Goal: Transaction & Acquisition: Purchase product/service

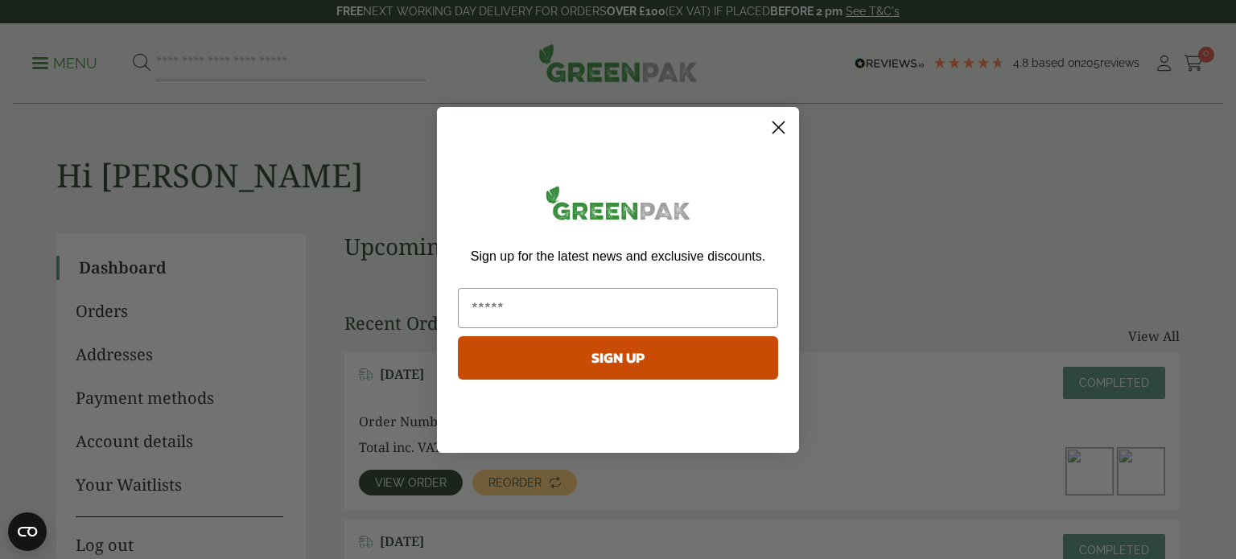
click at [772, 131] on circle "Close dialog" at bounding box center [778, 126] width 27 height 27
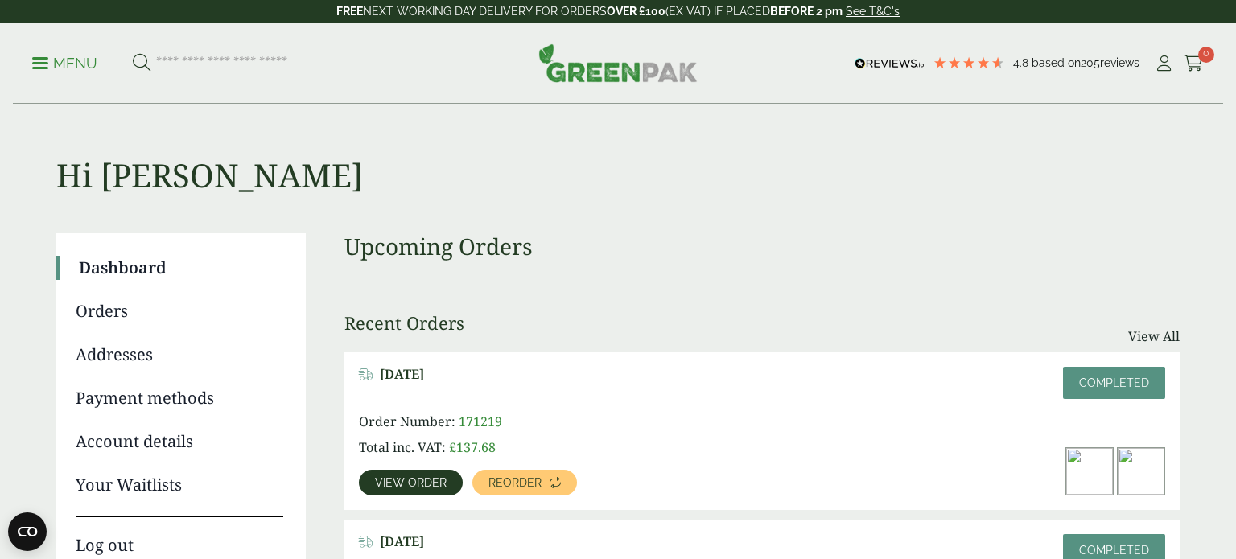
click at [270, 56] on input "search" at bounding box center [290, 64] width 270 height 34
type input "****"
click at [133, 53] on button at bounding box center [142, 63] width 18 height 21
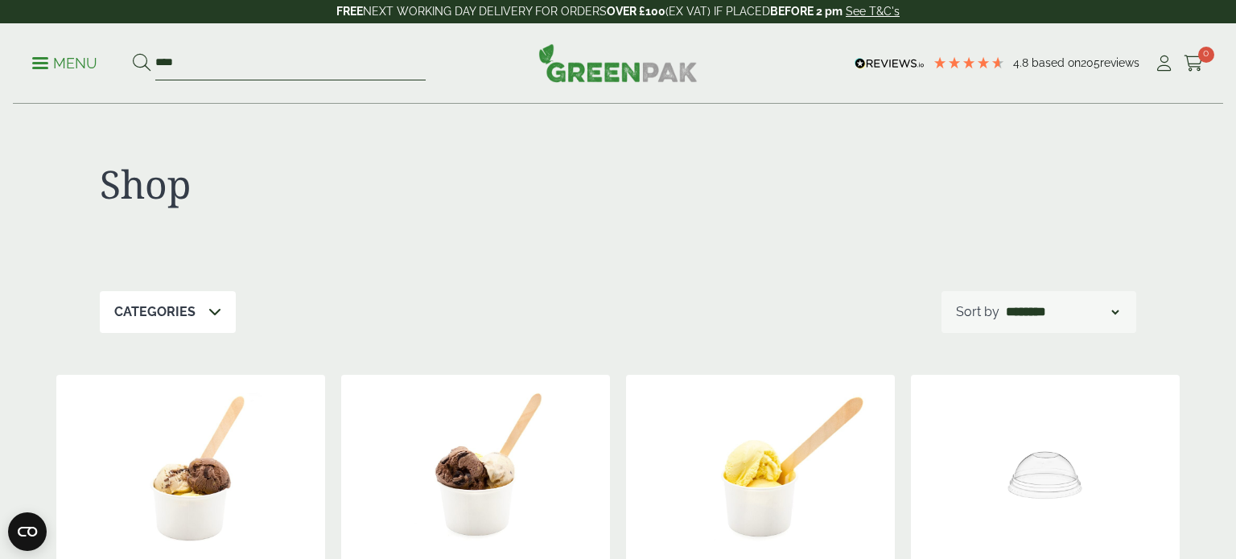
click at [336, 58] on input "****" at bounding box center [290, 64] width 270 height 34
type input "*"
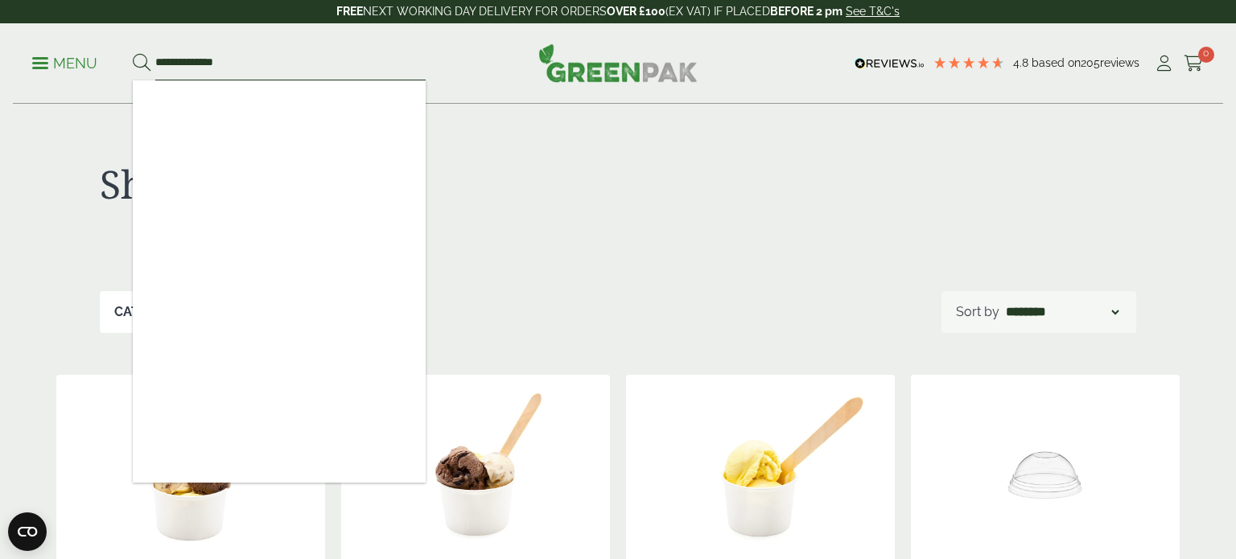
type input "**********"
click at [133, 53] on button at bounding box center [142, 63] width 18 height 21
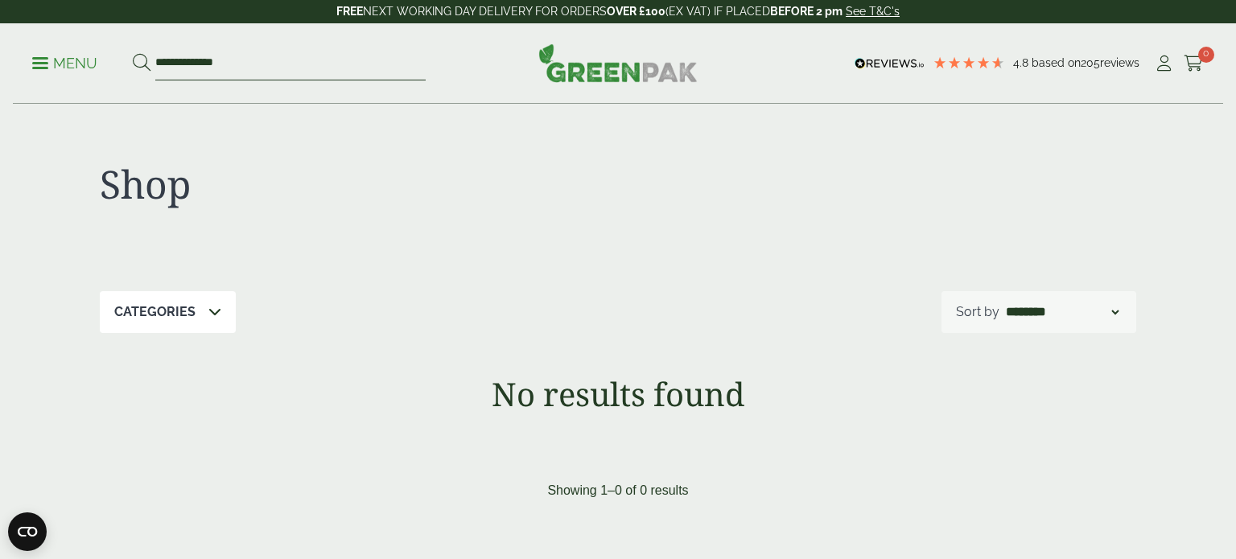
click at [250, 57] on input "**********" at bounding box center [290, 64] width 270 height 34
type input "*"
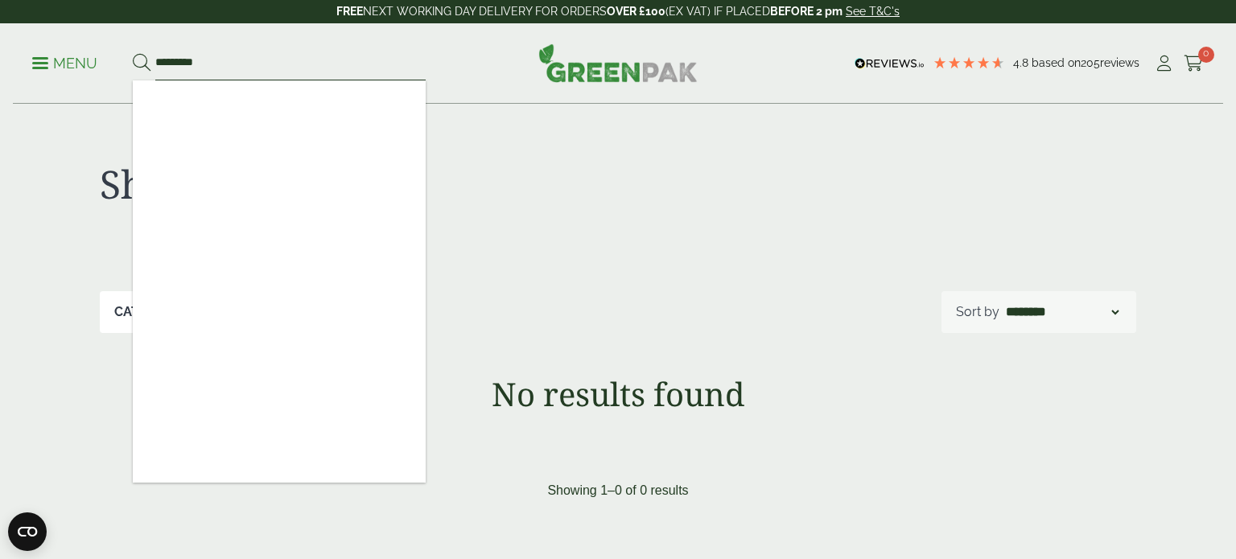
type input "*********"
click at [133, 53] on button at bounding box center [142, 63] width 18 height 21
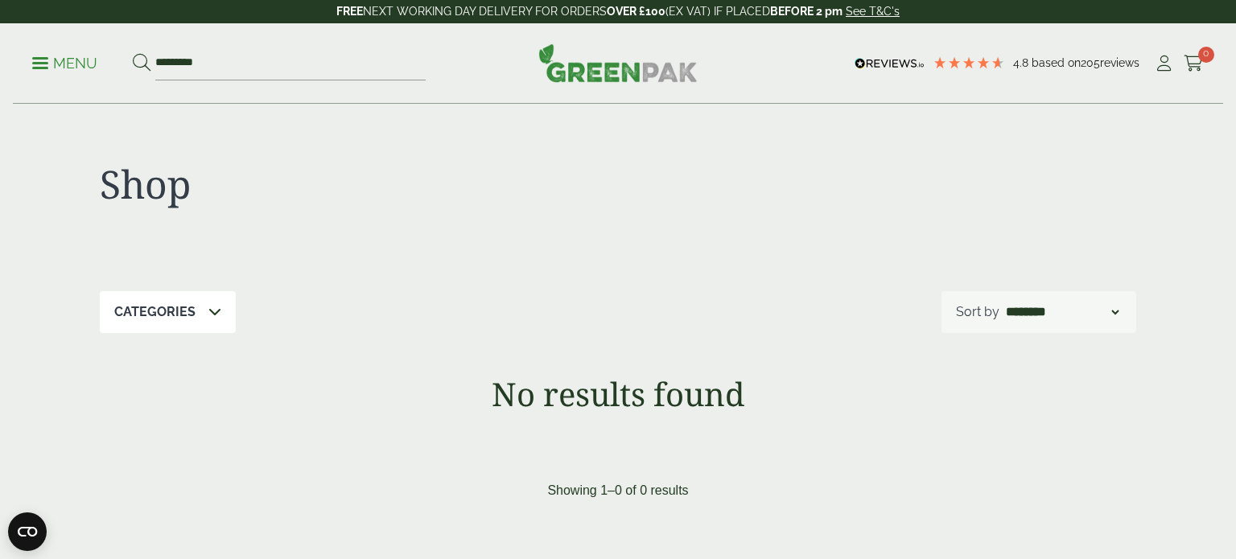
click at [37, 63] on span at bounding box center [40, 63] width 16 height 2
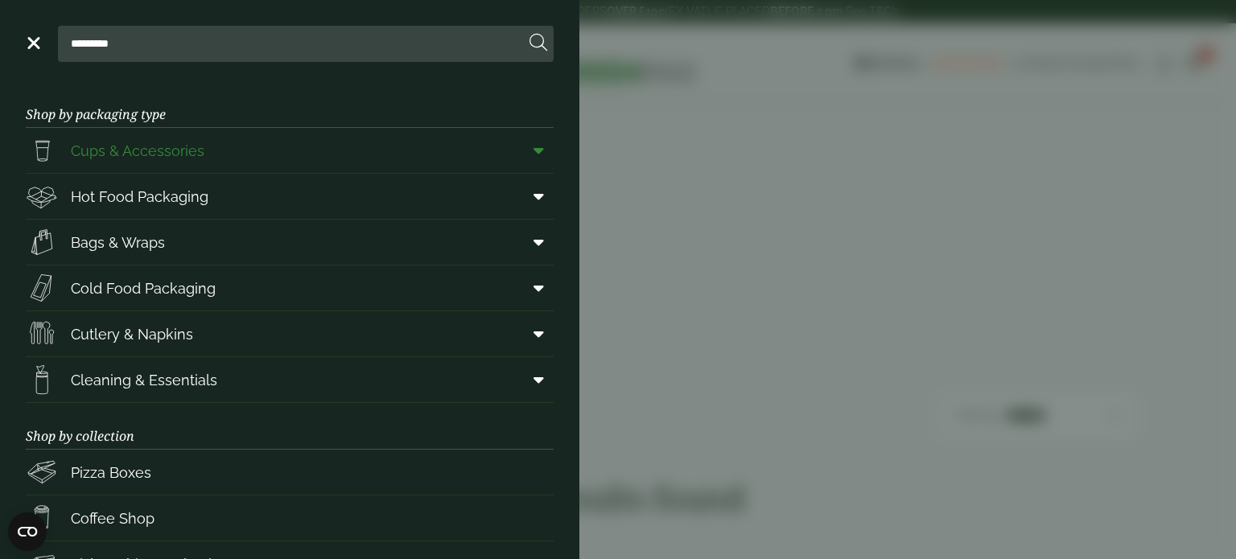
click at [540, 146] on icon at bounding box center [539, 150] width 10 height 16
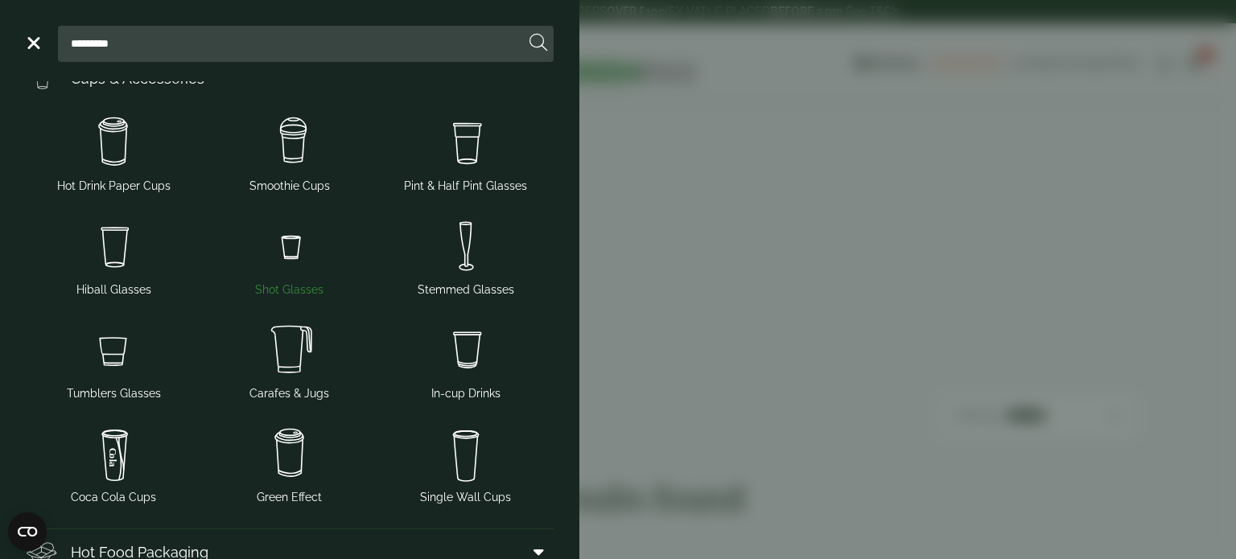
scroll to position [76, 0]
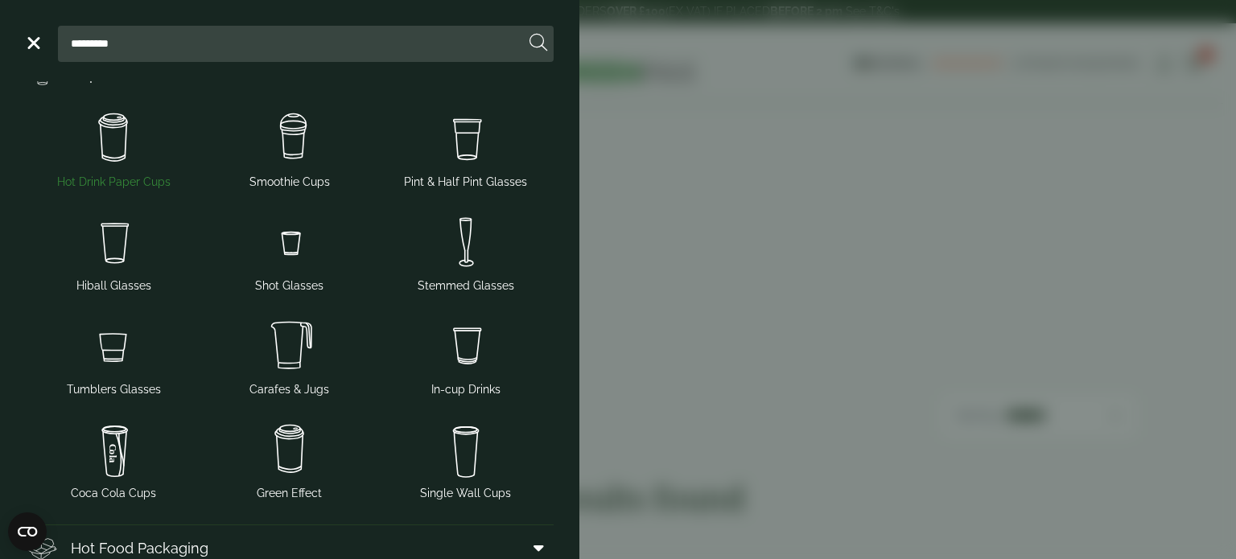
click at [93, 159] on img at bounding box center [113, 138] width 163 height 64
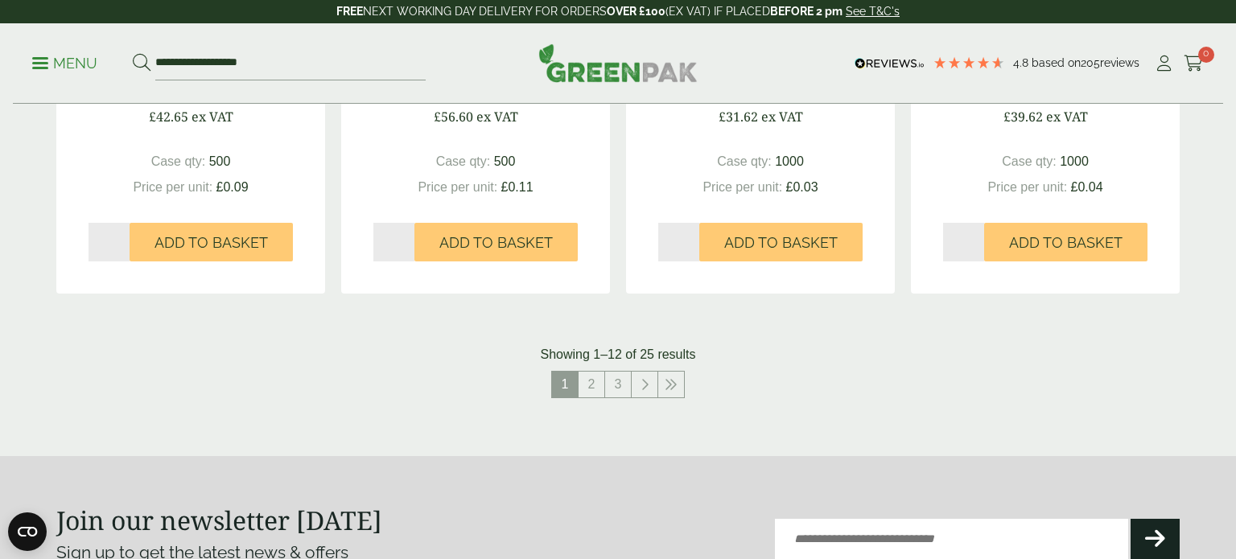
scroll to position [1725, 0]
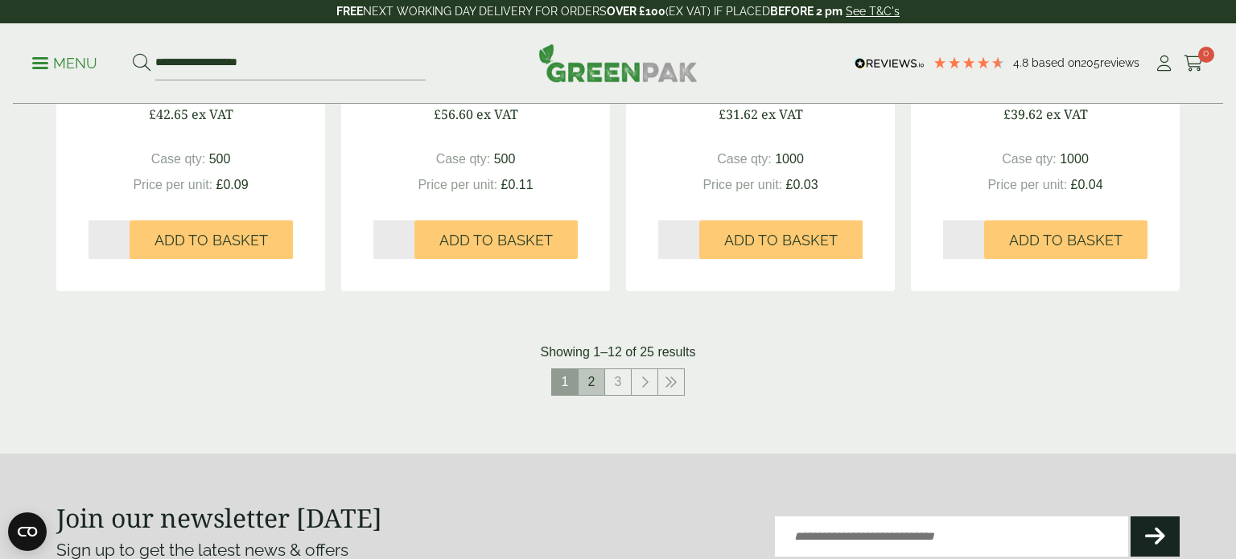
click at [587, 387] on link "2" at bounding box center [592, 382] width 26 height 26
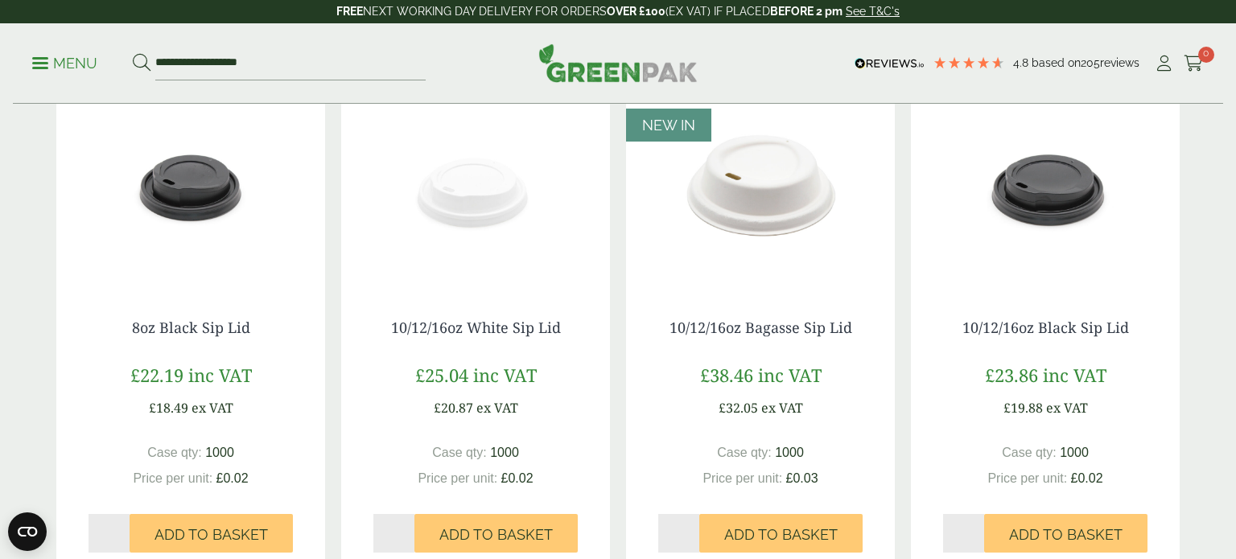
scroll to position [1413, 0]
click at [1053, 531] on span "Add to Basket" at bounding box center [1065, 535] width 113 height 18
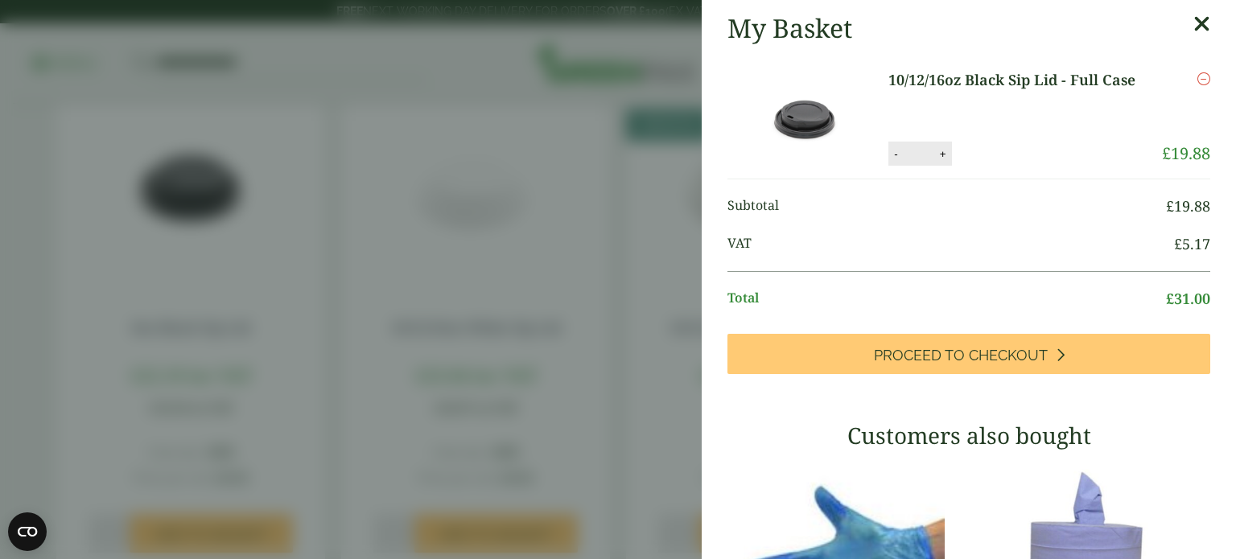
click at [615, 190] on aside "My Basket 10/12/16oz Black Sip Lid - Full Case 10/12/16oz Black Sip Lid - Full …" at bounding box center [618, 279] width 1236 height 559
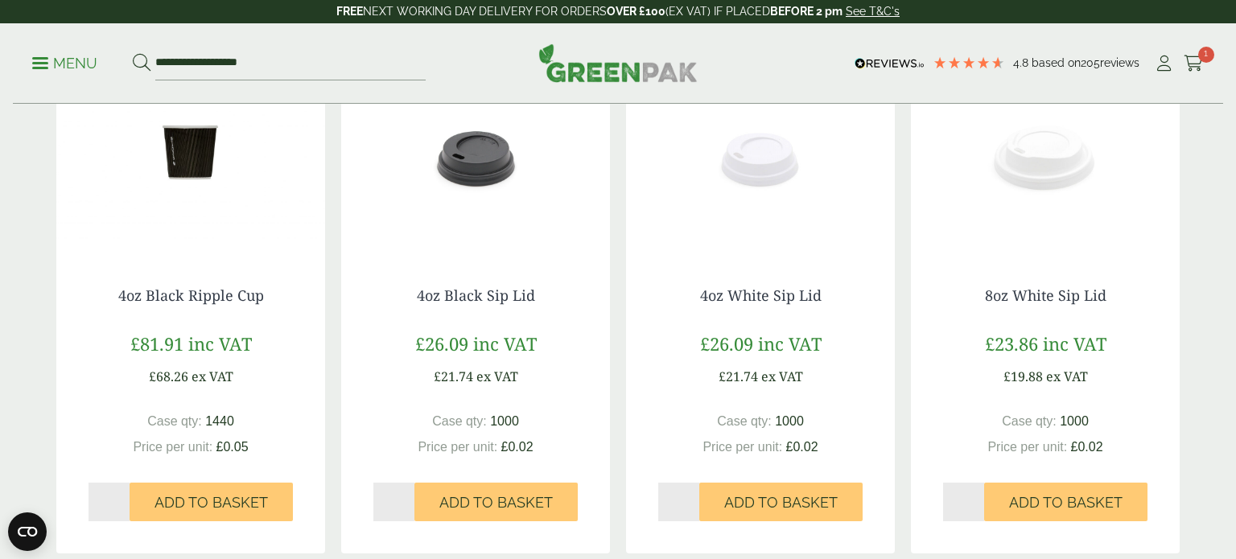
scroll to position [930, 0]
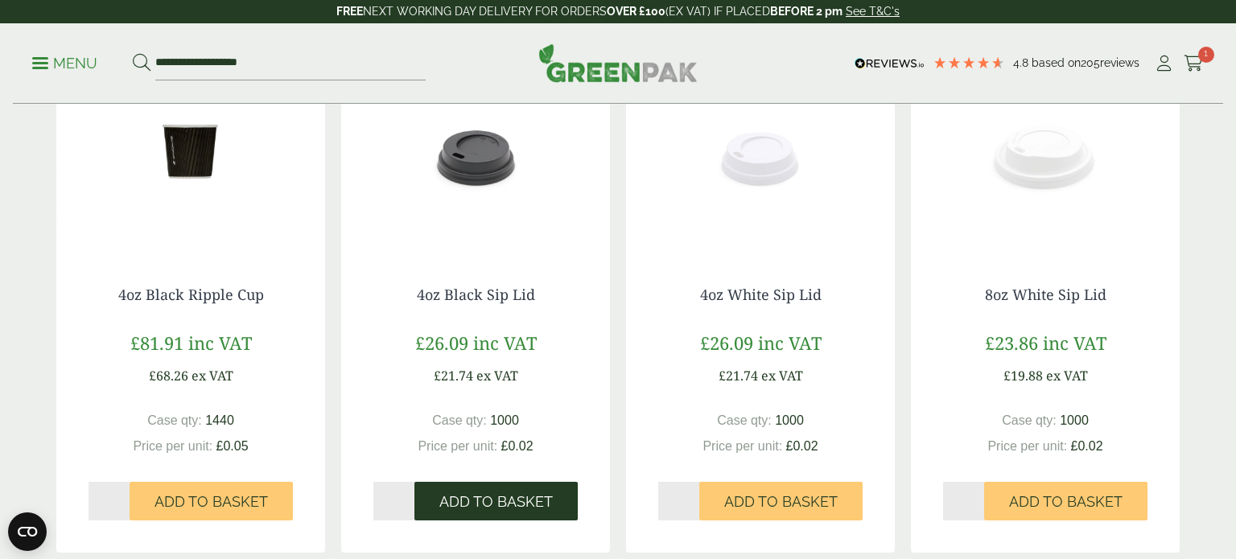
click at [468, 501] on span "Add to Basket" at bounding box center [495, 502] width 113 height 18
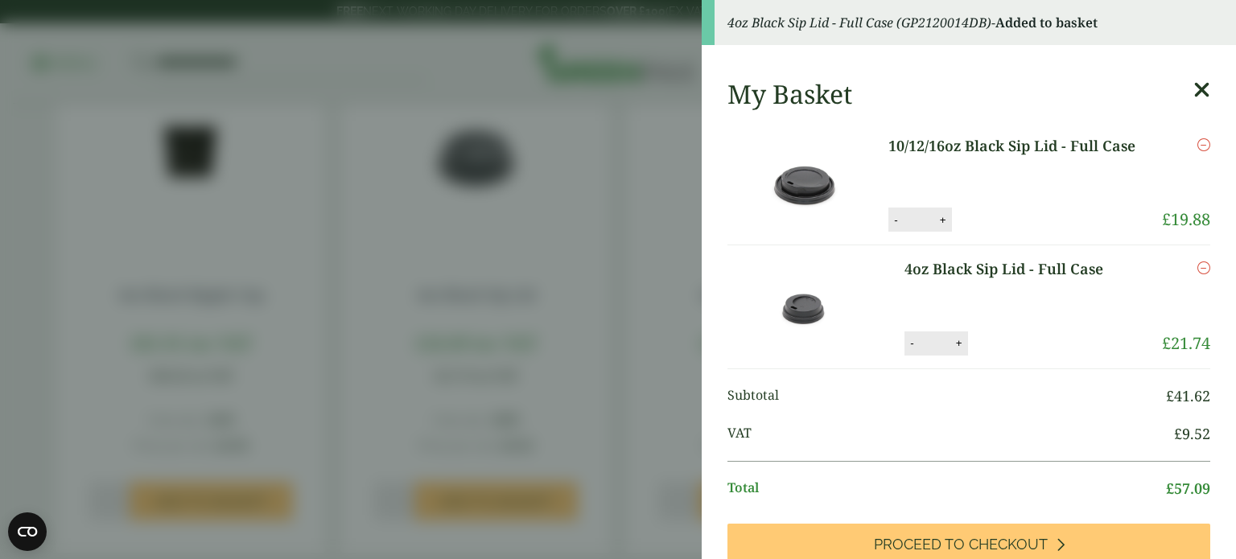
click at [620, 311] on aside "4oz Black Sip Lid - Full Case (GP2120014DB) - Added to basket My Basket 10/12/1…" at bounding box center [618, 279] width 1236 height 559
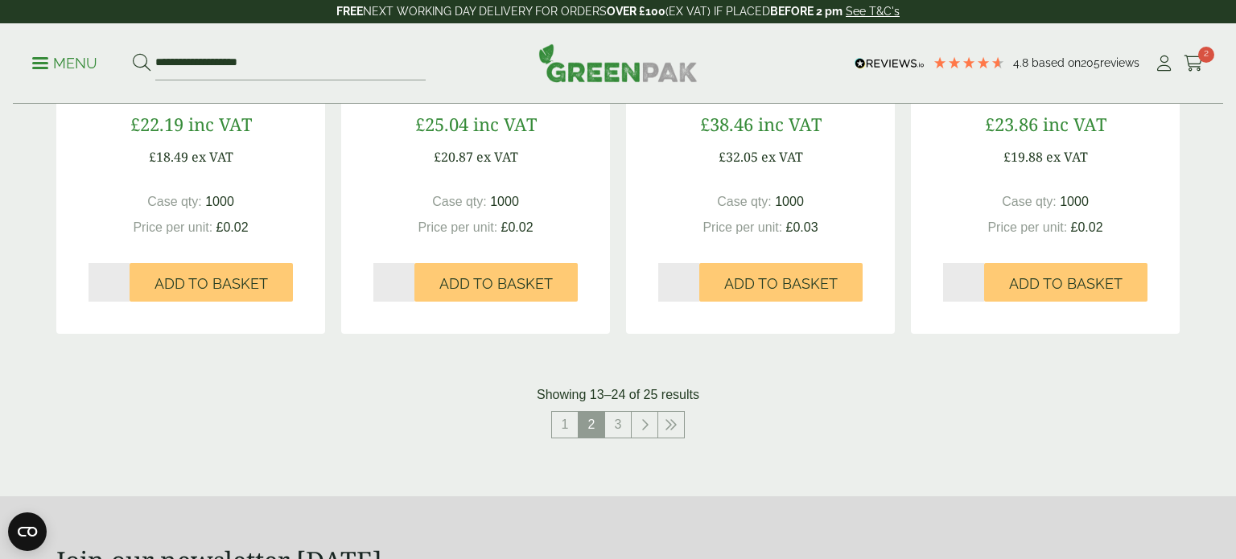
scroll to position [1672, 0]
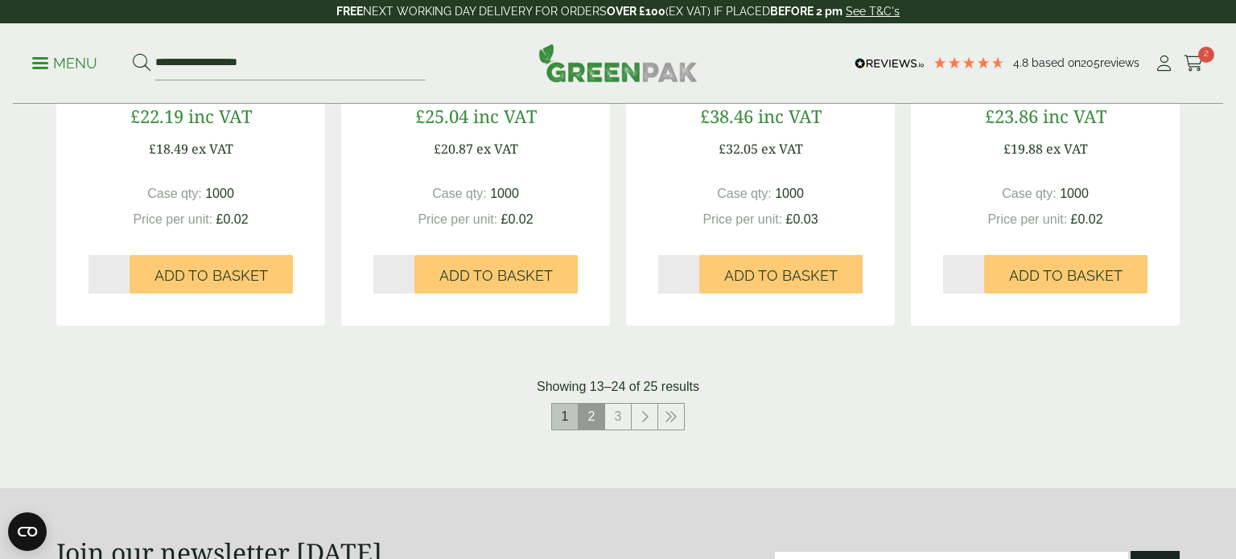
click at [573, 415] on link "1" at bounding box center [565, 417] width 26 height 26
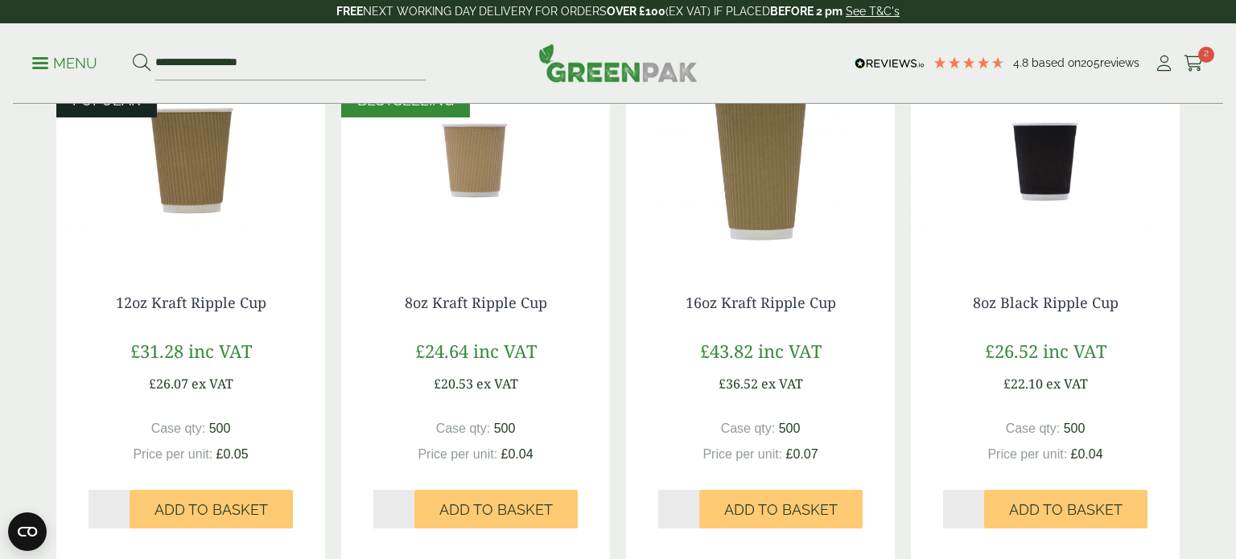
scroll to position [393, 0]
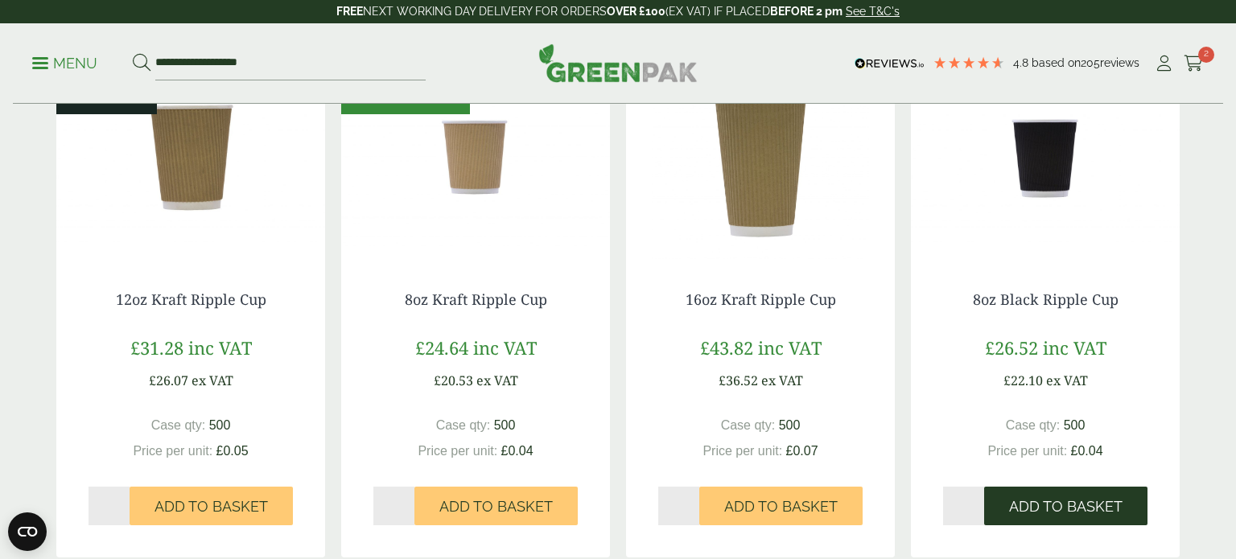
click at [1030, 498] on span "Add to Basket" at bounding box center [1065, 507] width 113 height 18
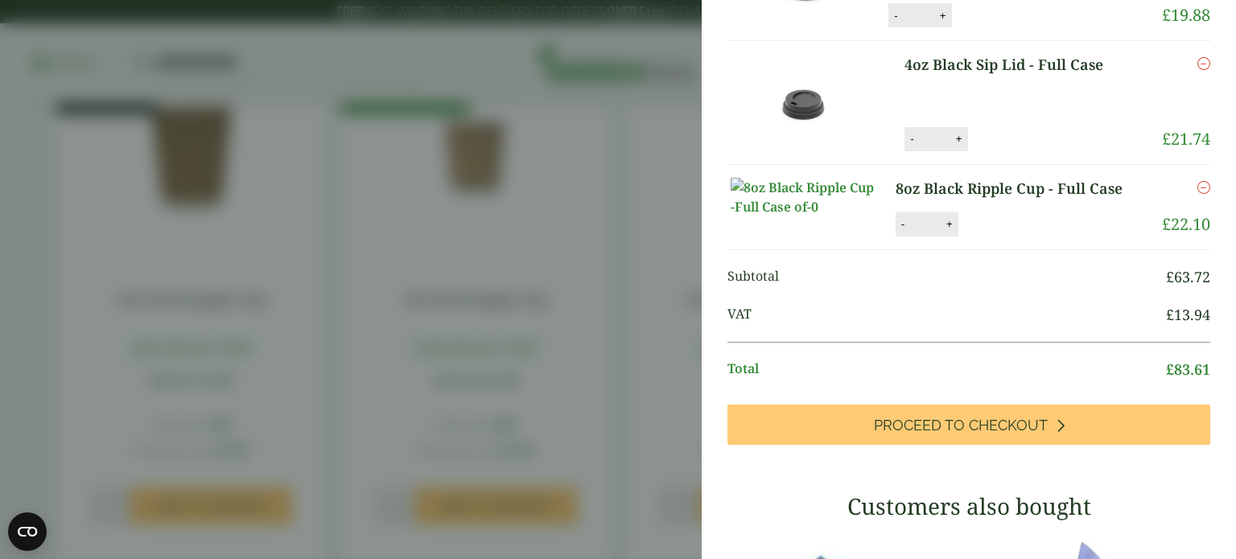
scroll to position [199, 0]
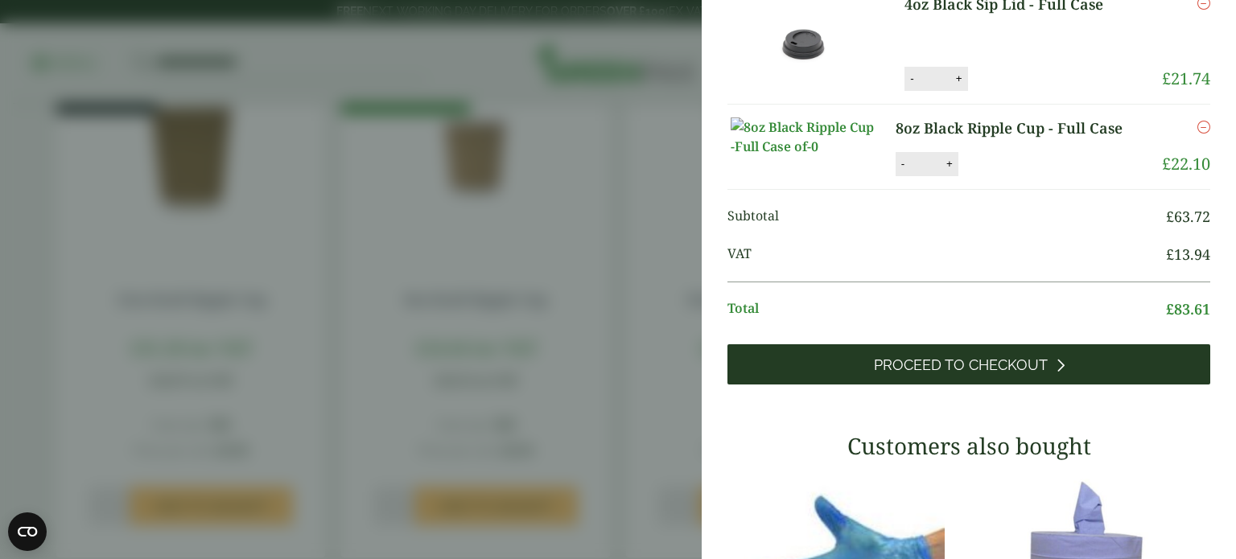
click at [1009, 374] on span "Proceed to Checkout" at bounding box center [961, 366] width 174 height 18
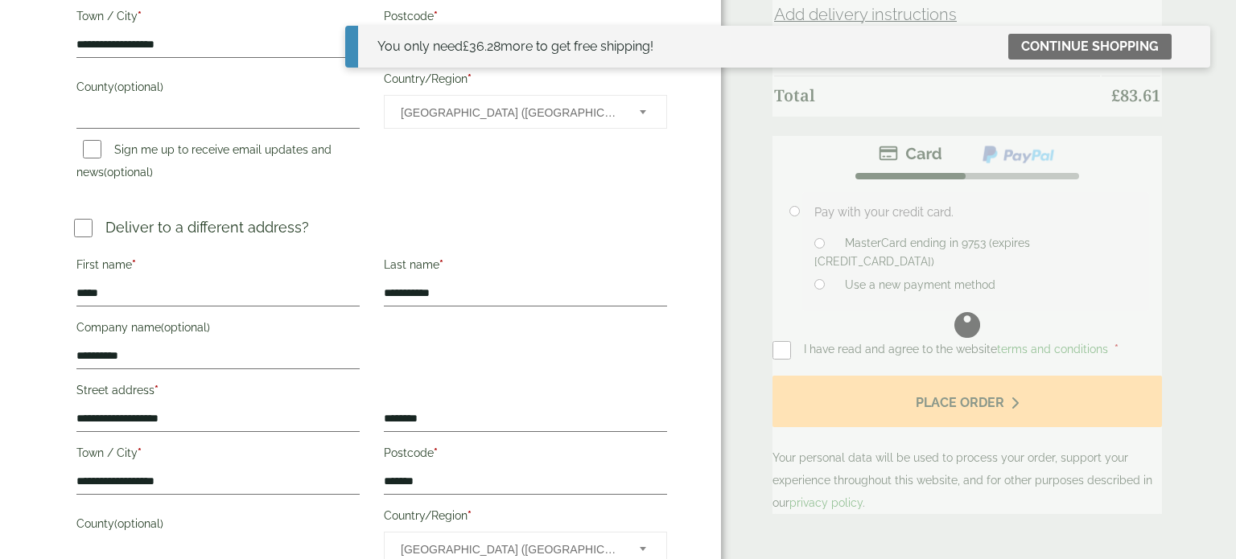
scroll to position [624, 0]
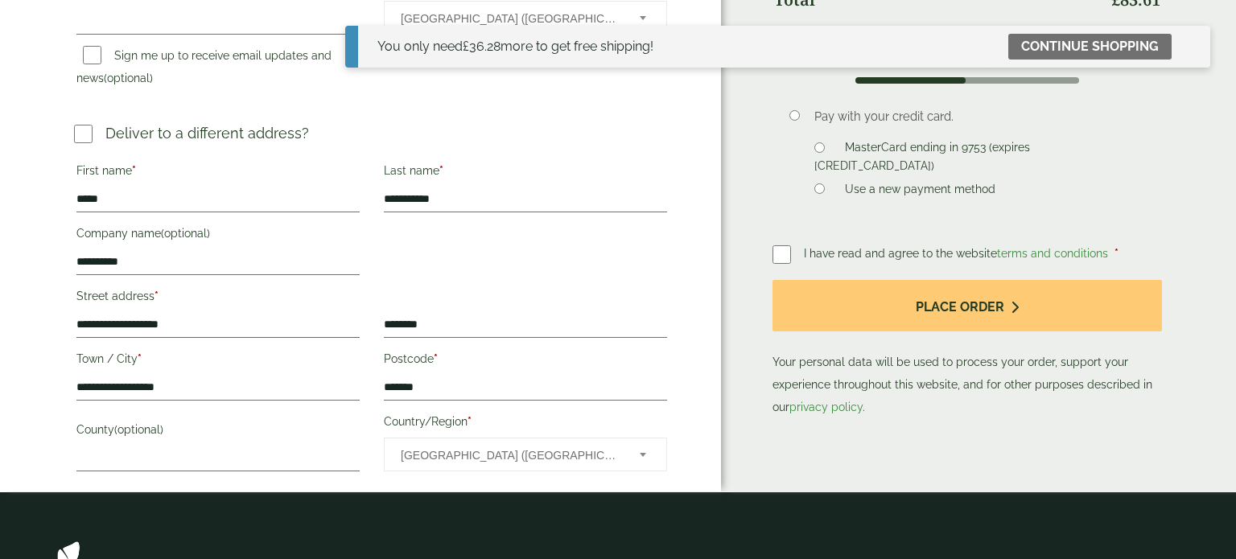
click at [277, 326] on input "**********" at bounding box center [217, 325] width 283 height 26
click at [485, 395] on input "*******" at bounding box center [525, 388] width 283 height 26
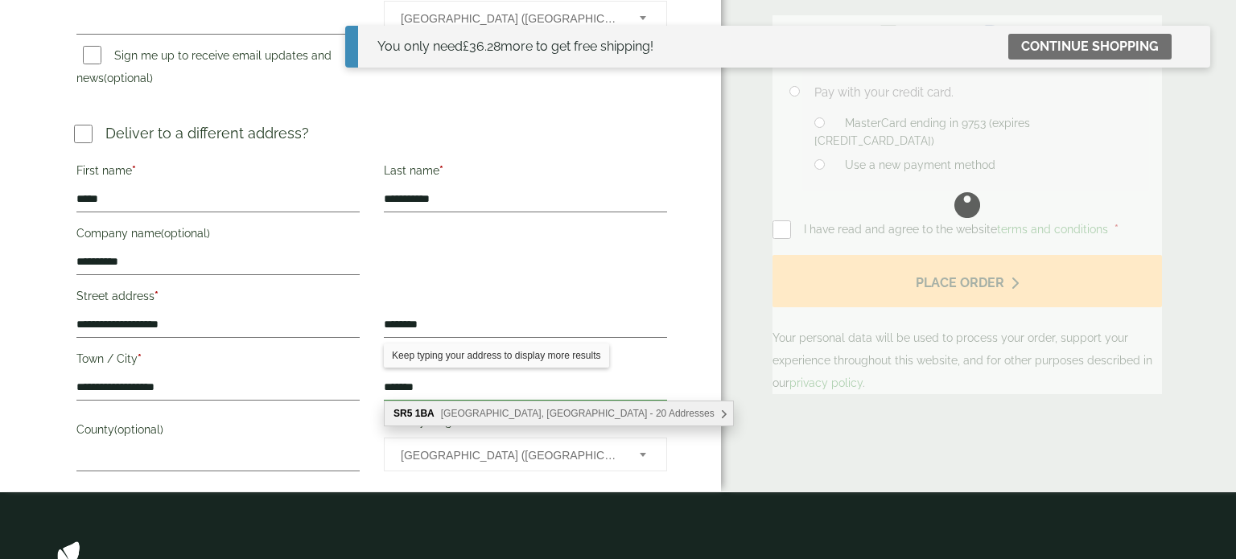
type input "*******"
click at [501, 411] on span "Easington Street, Sunderland - 20 Addresses" at bounding box center [578, 413] width 274 height 11
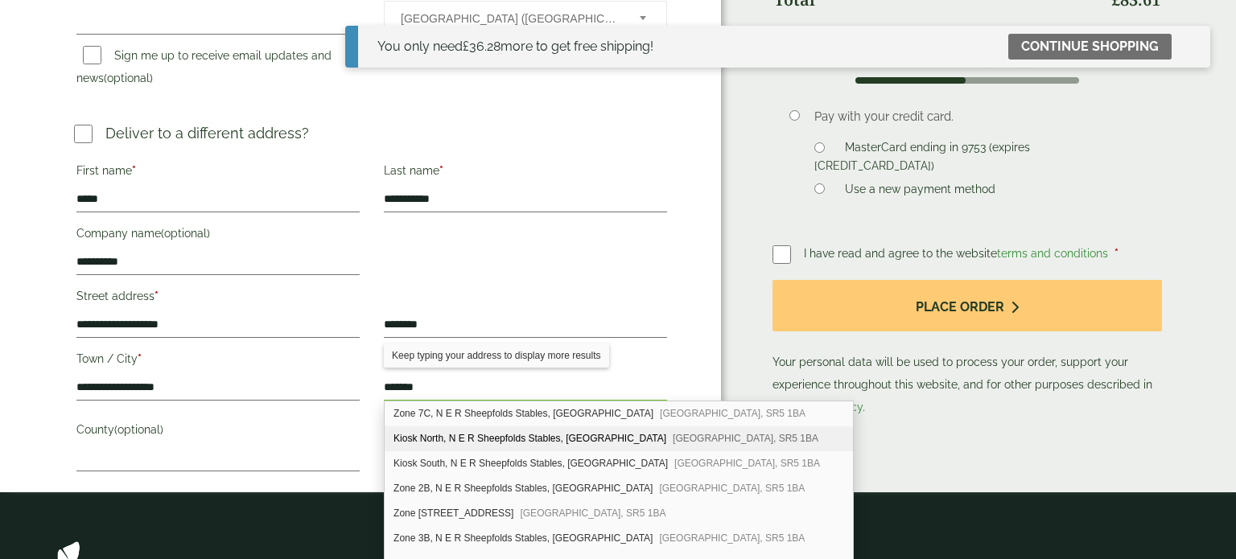
click at [476, 443] on div "Kiosk North, N E R Sheepfolds Stables, Easington Street Sunderland, SR5 1BA" at bounding box center [619, 439] width 468 height 25
type input "**********"
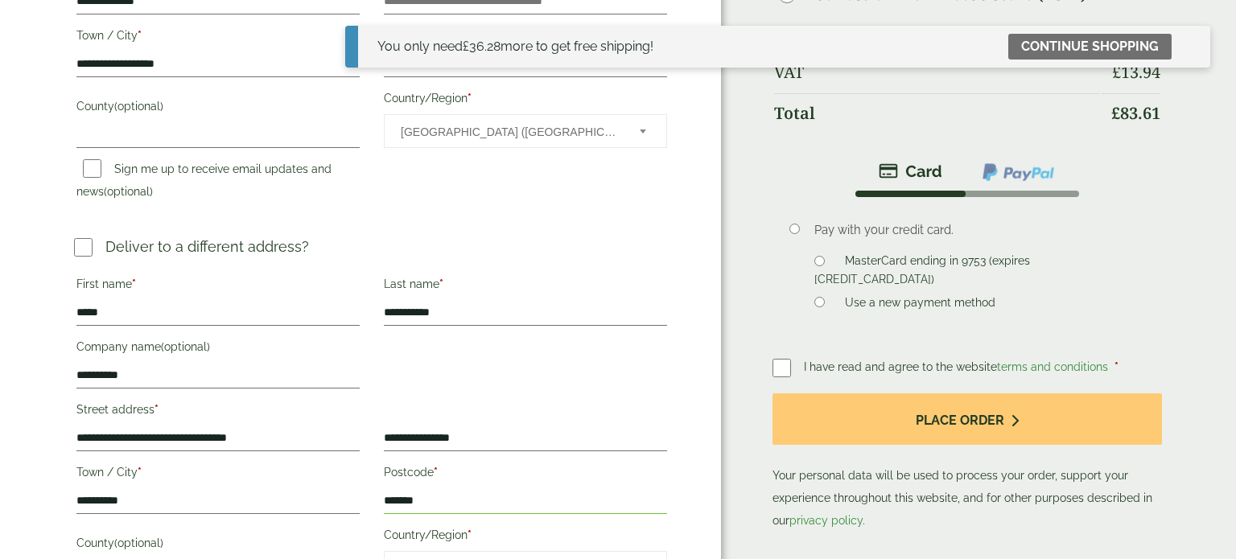
scroll to position [521, 0]
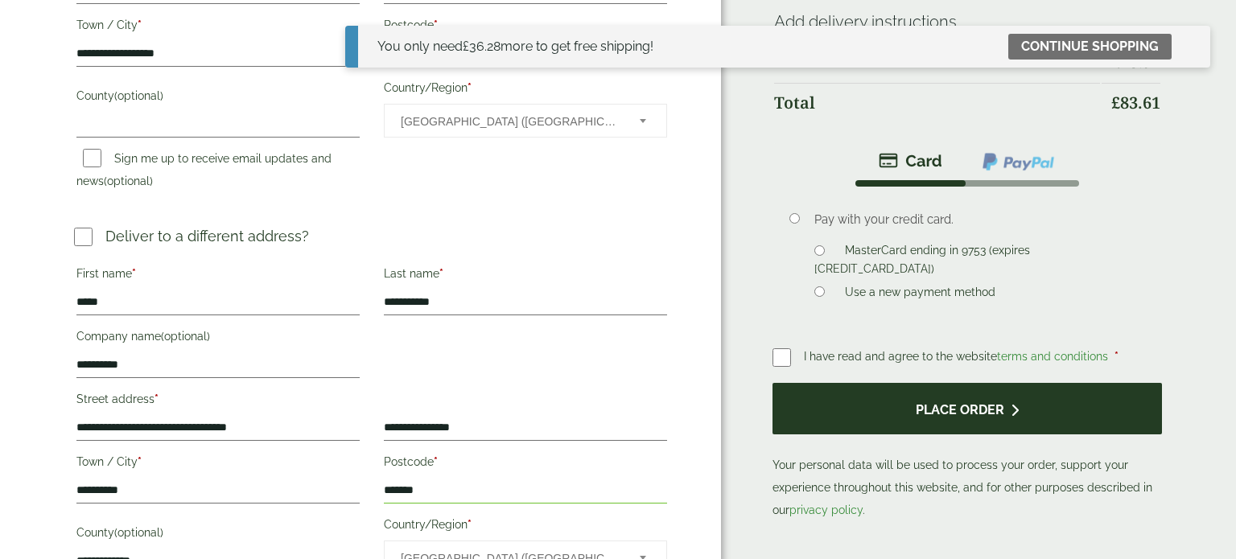
click at [844, 383] on button "Place order" at bounding box center [968, 409] width 390 height 52
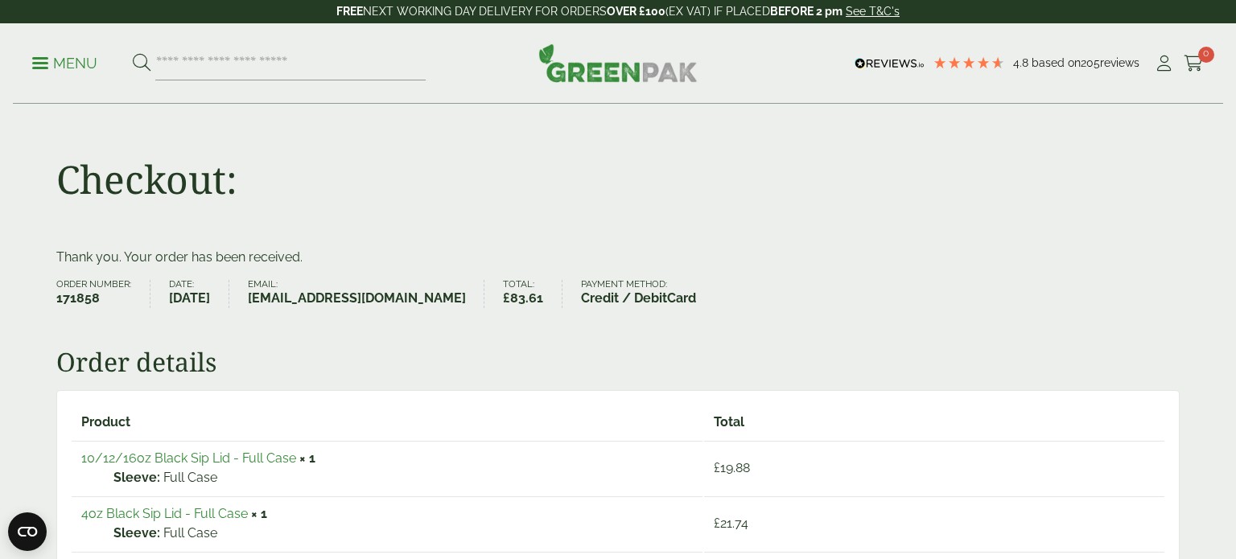
click at [71, 64] on p "Menu" at bounding box center [64, 63] width 65 height 19
click at [46, 59] on link "Menu" at bounding box center [64, 62] width 65 height 16
click at [196, 67] on input "search" at bounding box center [290, 64] width 270 height 34
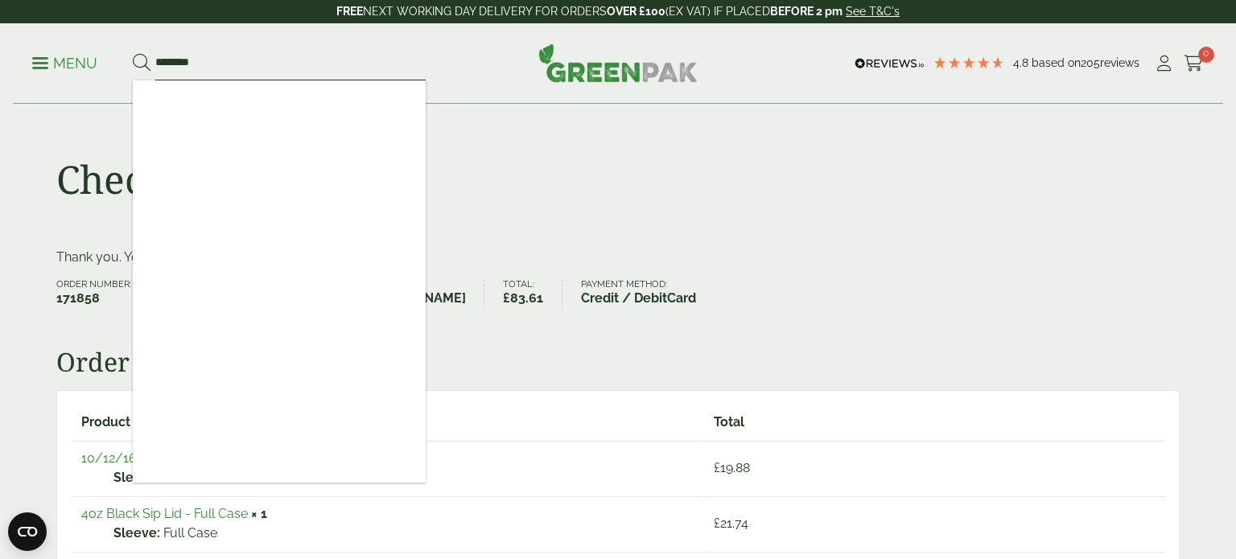
type input "********"
click at [133, 53] on button at bounding box center [142, 63] width 18 height 21
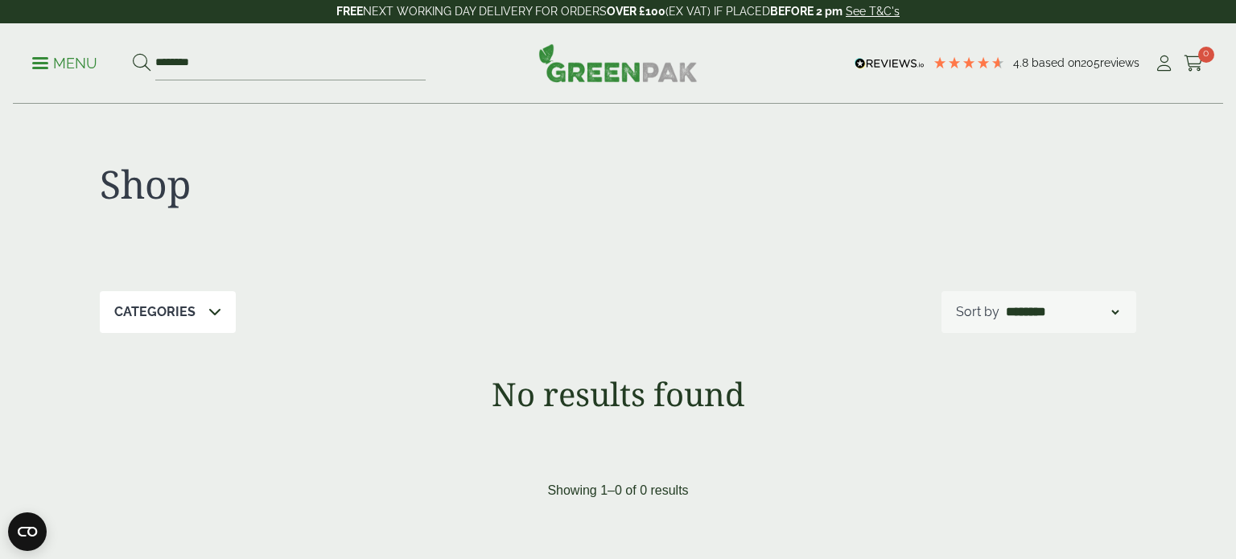
click at [47, 66] on link "Menu" at bounding box center [64, 62] width 65 height 16
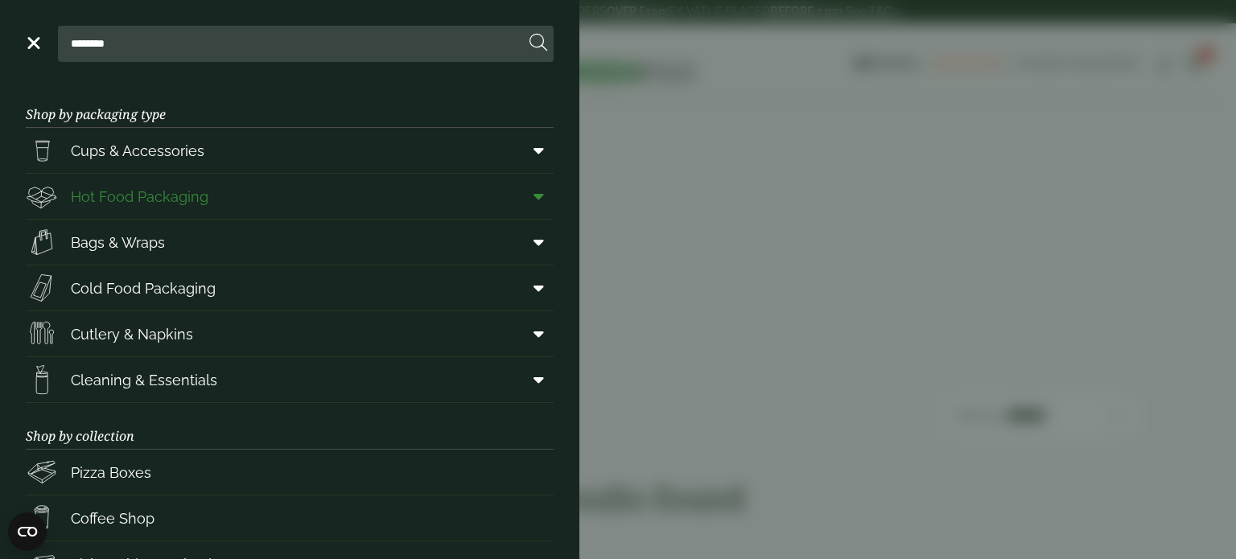
click at [539, 202] on icon at bounding box center [539, 196] width 10 height 16
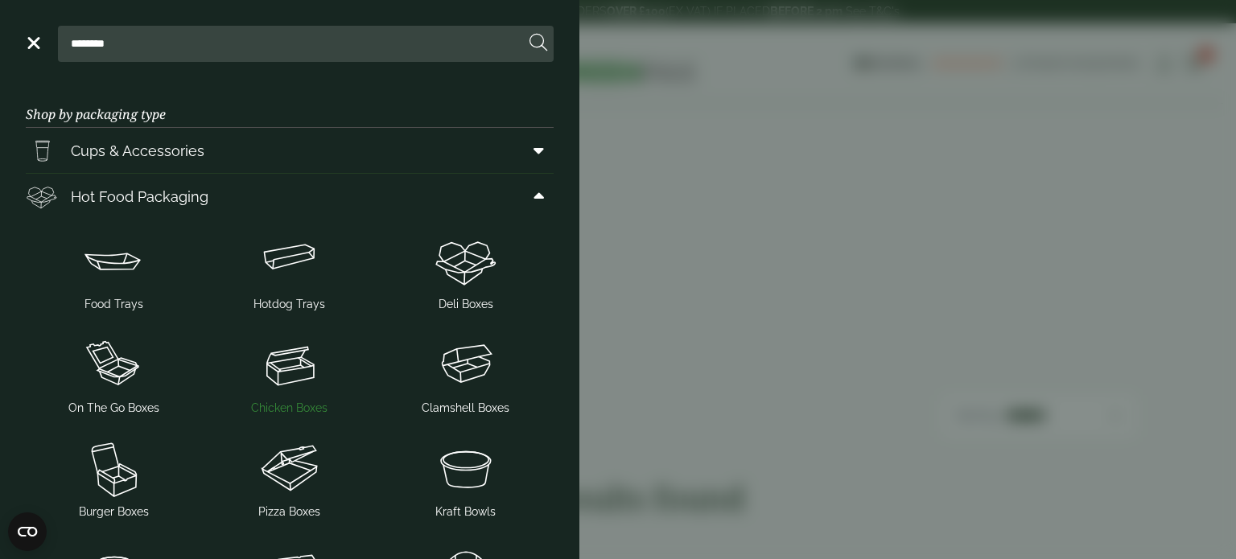
click at [290, 362] on img at bounding box center [289, 364] width 163 height 64
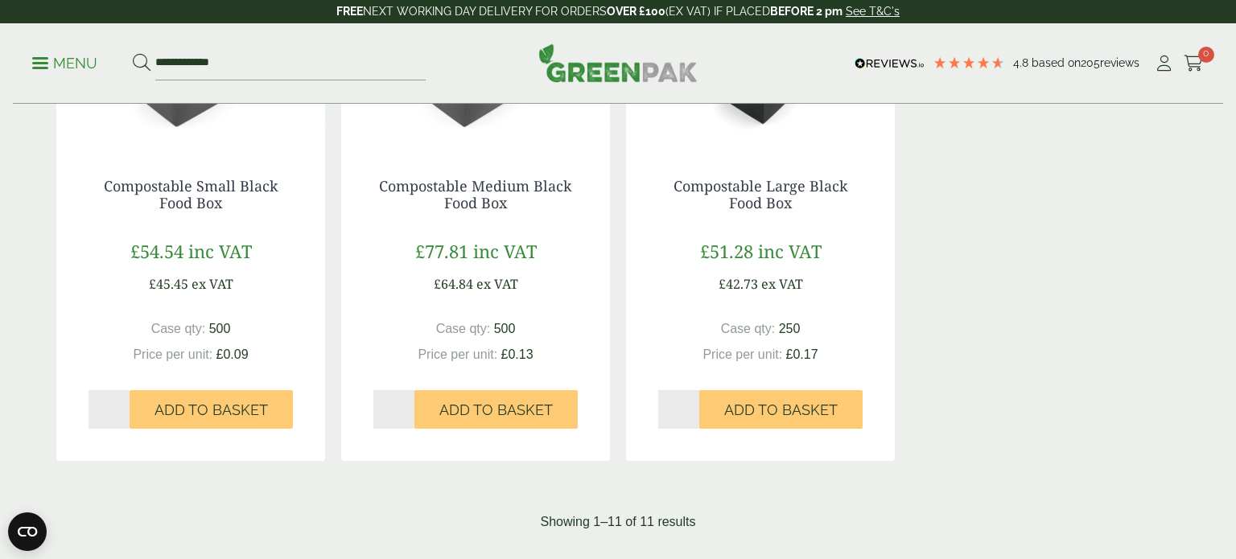
scroll to position [1565, 0]
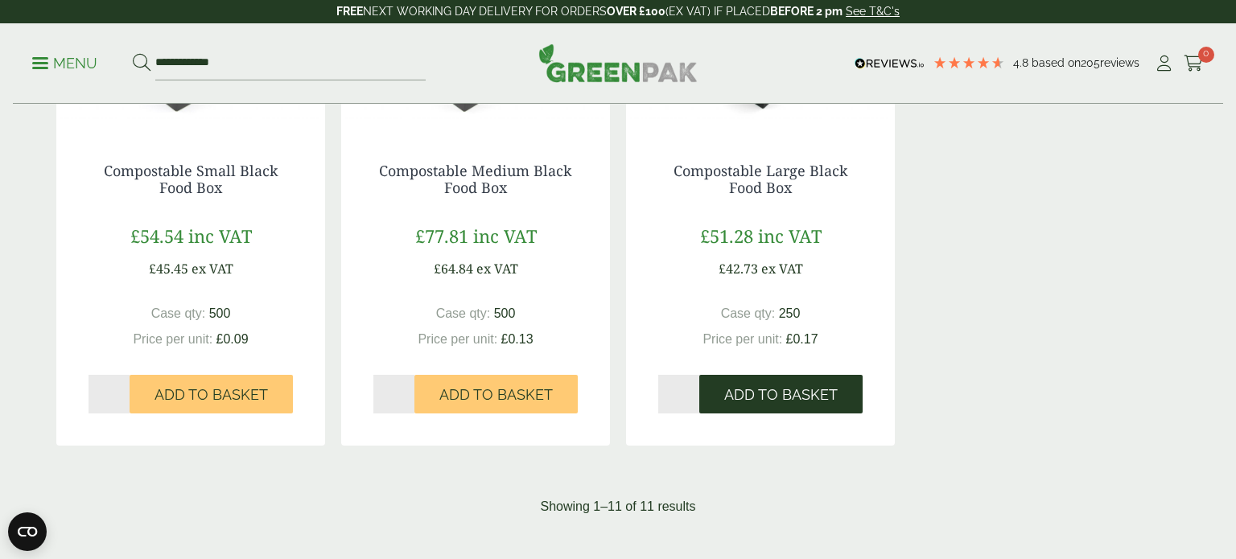
click at [789, 396] on span "Add to Basket" at bounding box center [780, 395] width 113 height 18
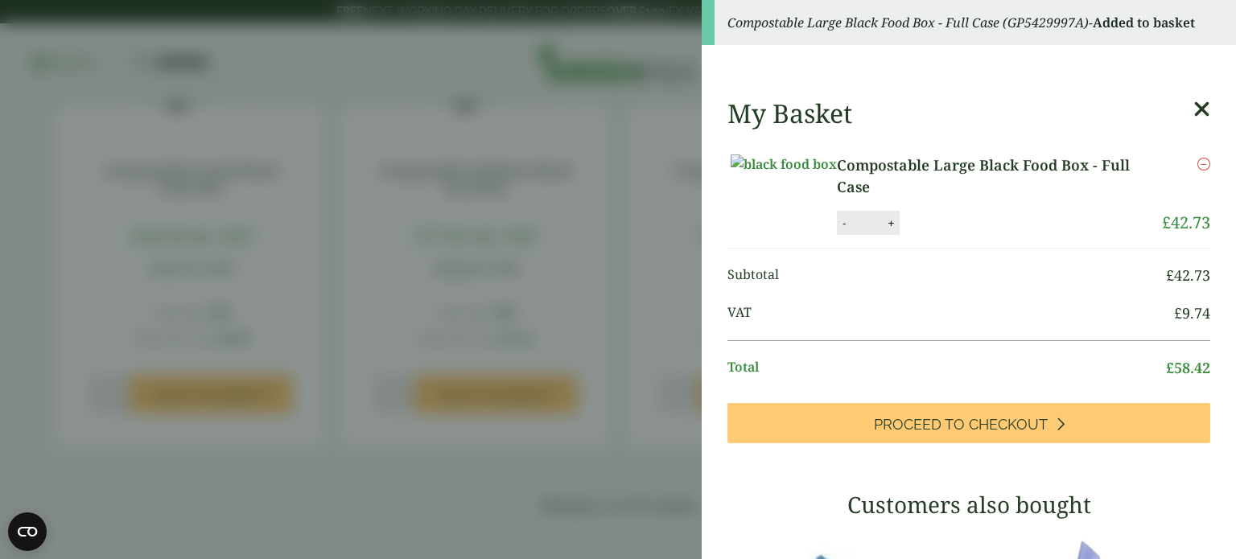
click at [246, 66] on aside "Compostable Large Black Food Box - Full Case (GP5429997A) - Added to basket My …" at bounding box center [618, 279] width 1236 height 559
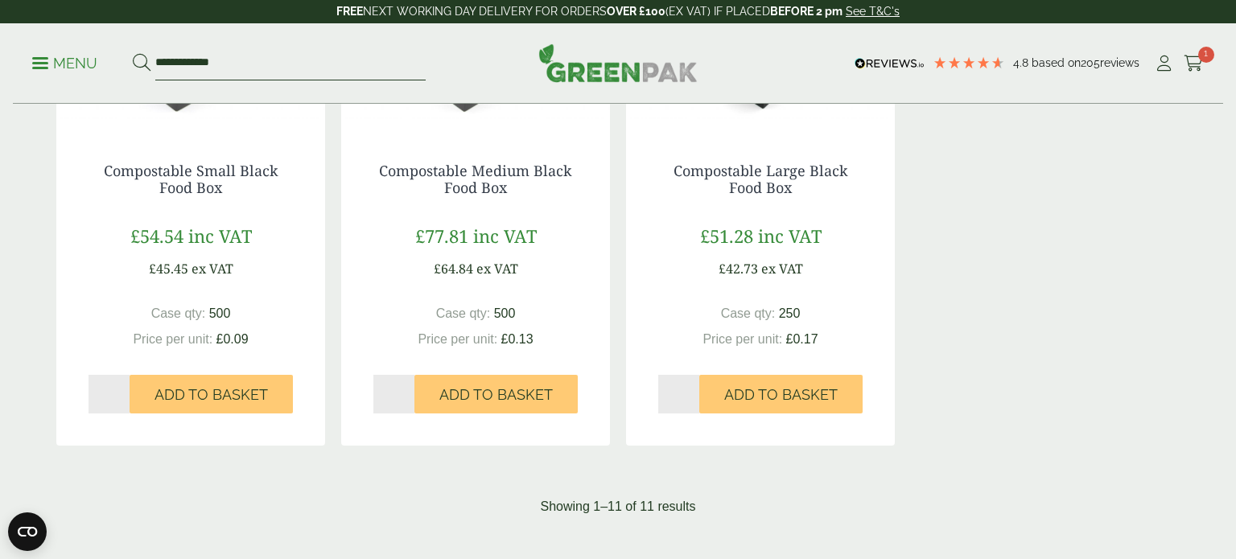
click at [246, 66] on input "**********" at bounding box center [290, 64] width 270 height 34
click at [50, 58] on p "Menu" at bounding box center [64, 63] width 65 height 19
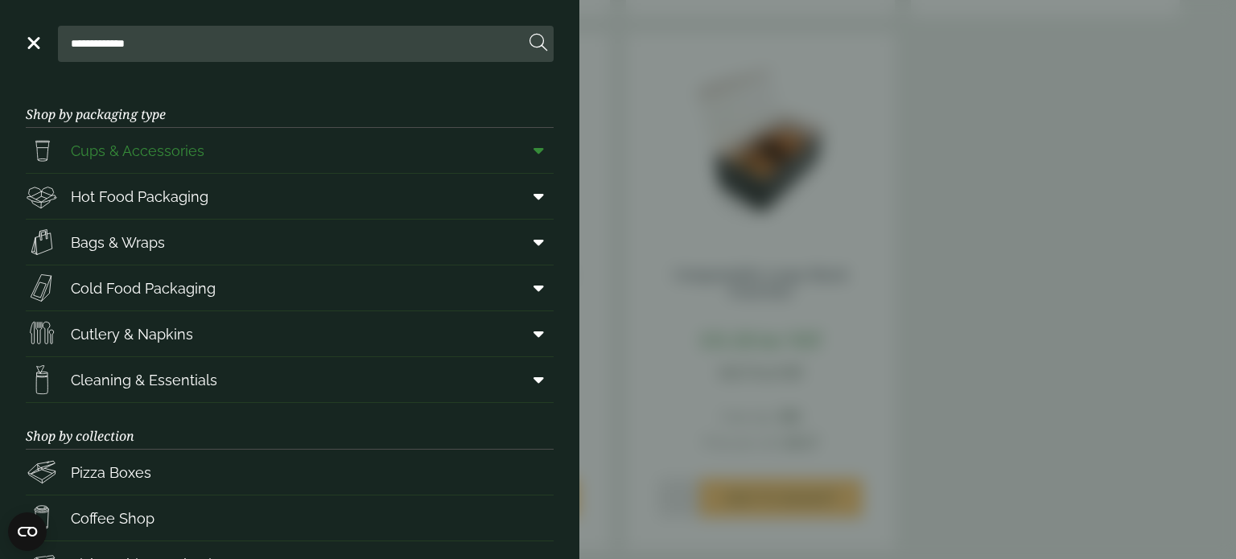
click at [540, 163] on span at bounding box center [536, 150] width 36 height 31
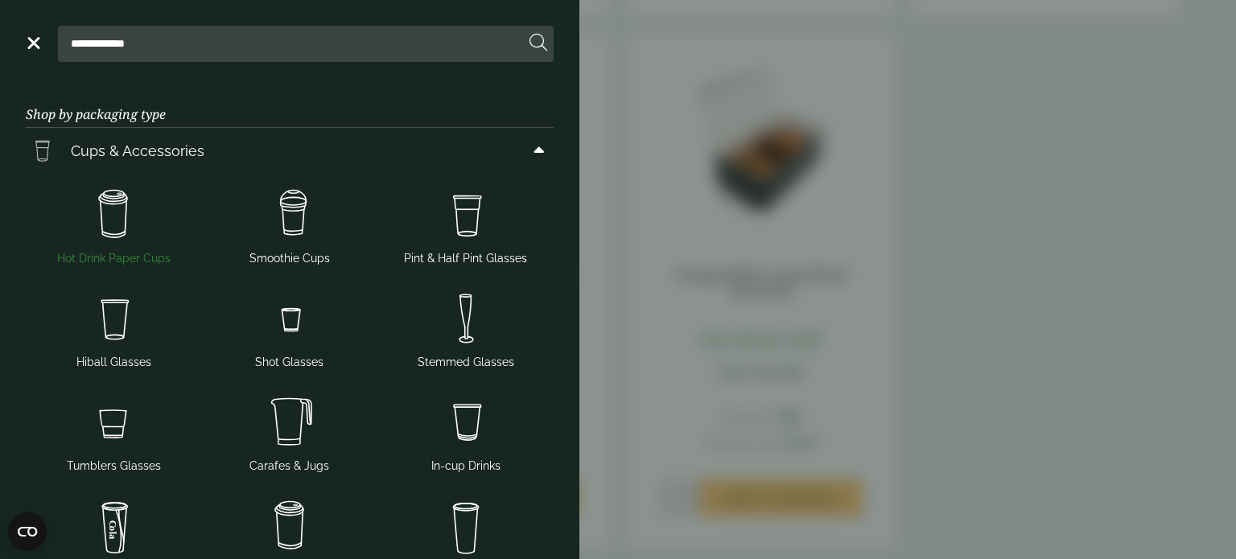
click at [120, 217] on img at bounding box center [113, 215] width 163 height 64
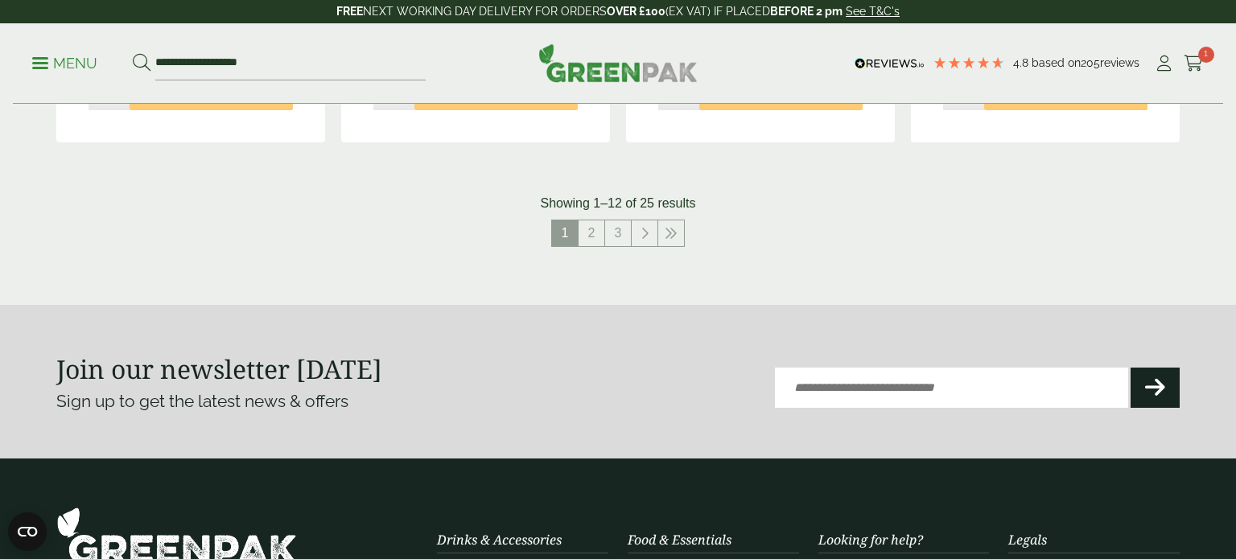
scroll to position [1864, 0]
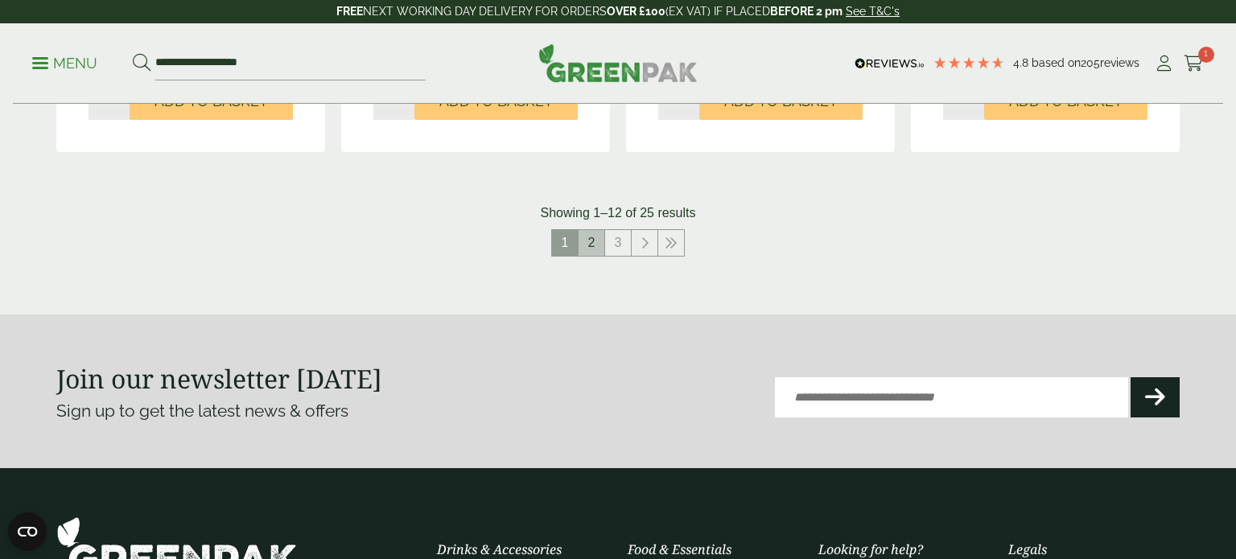
click at [596, 250] on link "2" at bounding box center [592, 243] width 26 height 26
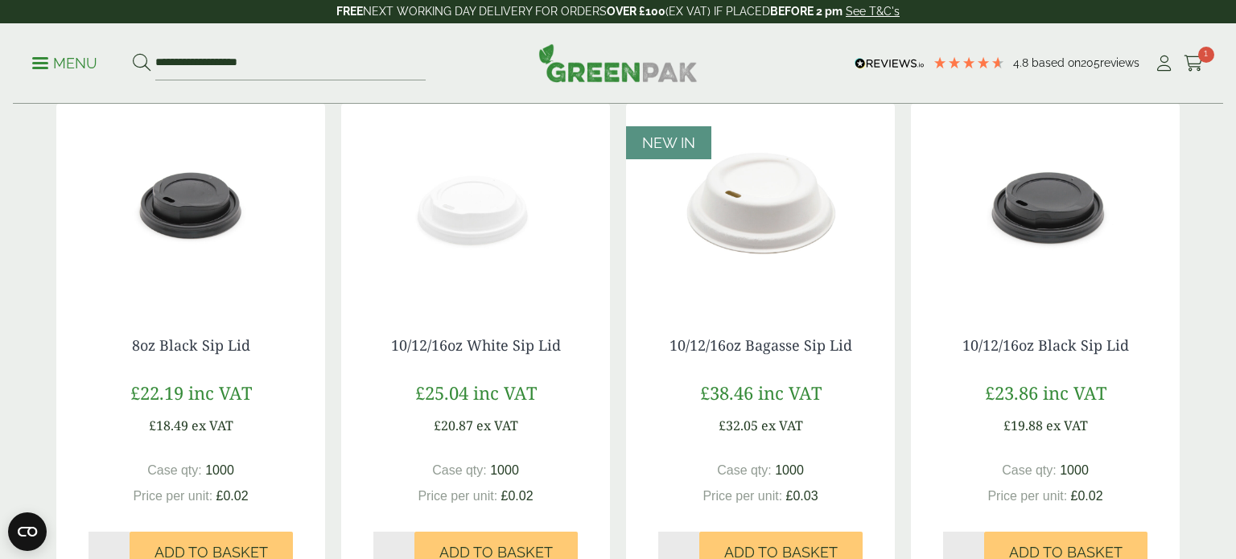
scroll to position [1532, 0]
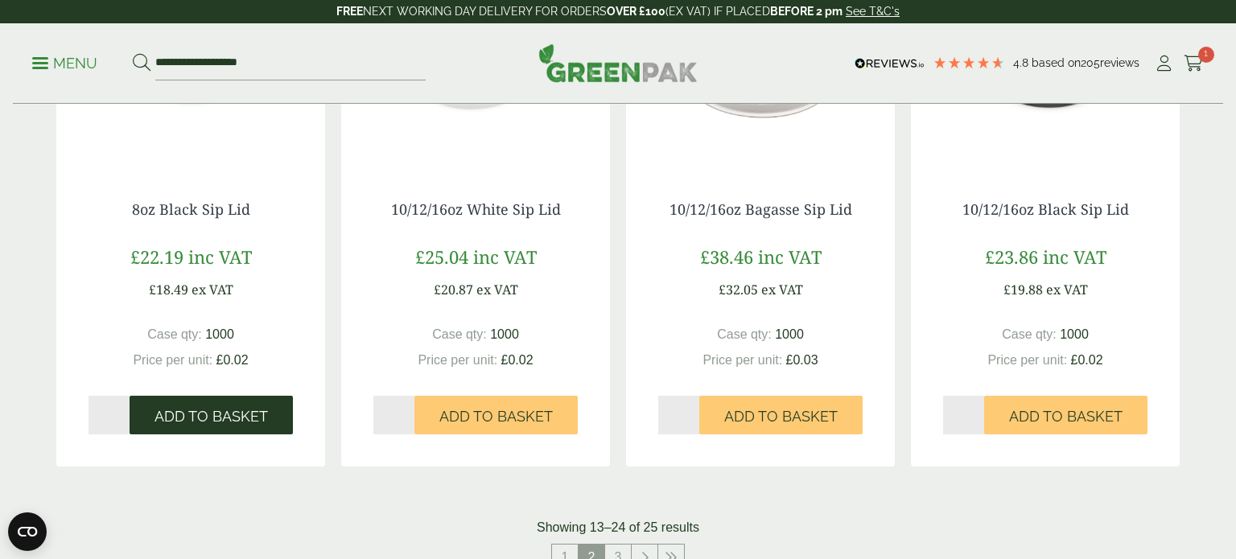
click at [251, 412] on span "Add to Basket" at bounding box center [211, 417] width 113 height 18
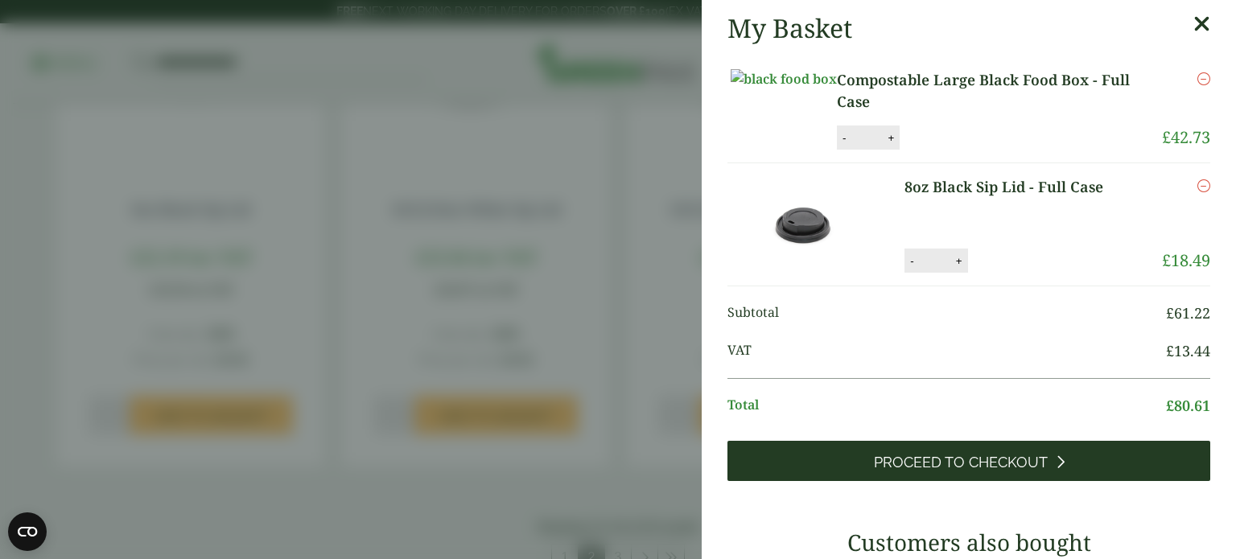
click at [794, 481] on link "Proceed to Checkout" at bounding box center [969, 461] width 483 height 40
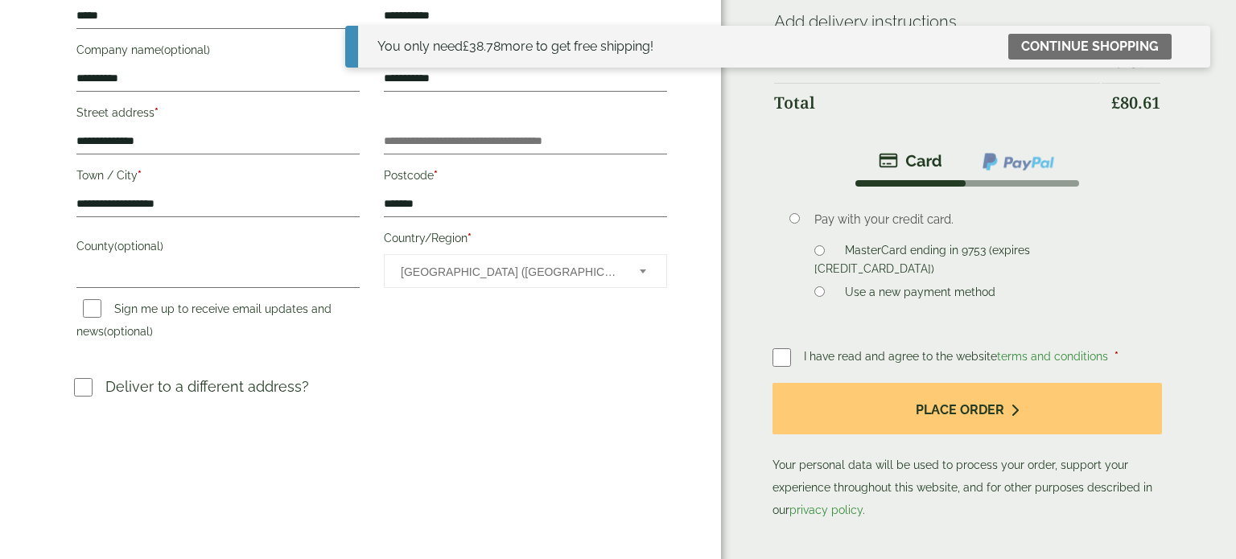
scroll to position [377, 0]
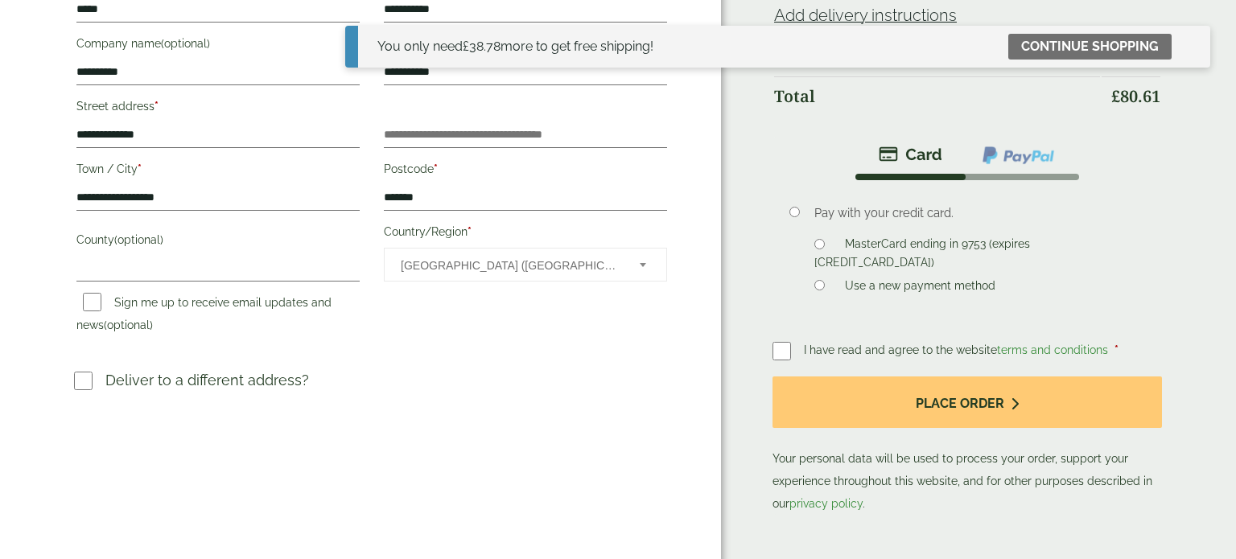
click at [771, 353] on div "Order Summary Item Ammount Compostable Large Black Food Box - Full Case Qty: 1 …" at bounding box center [978, 101] width 515 height 956
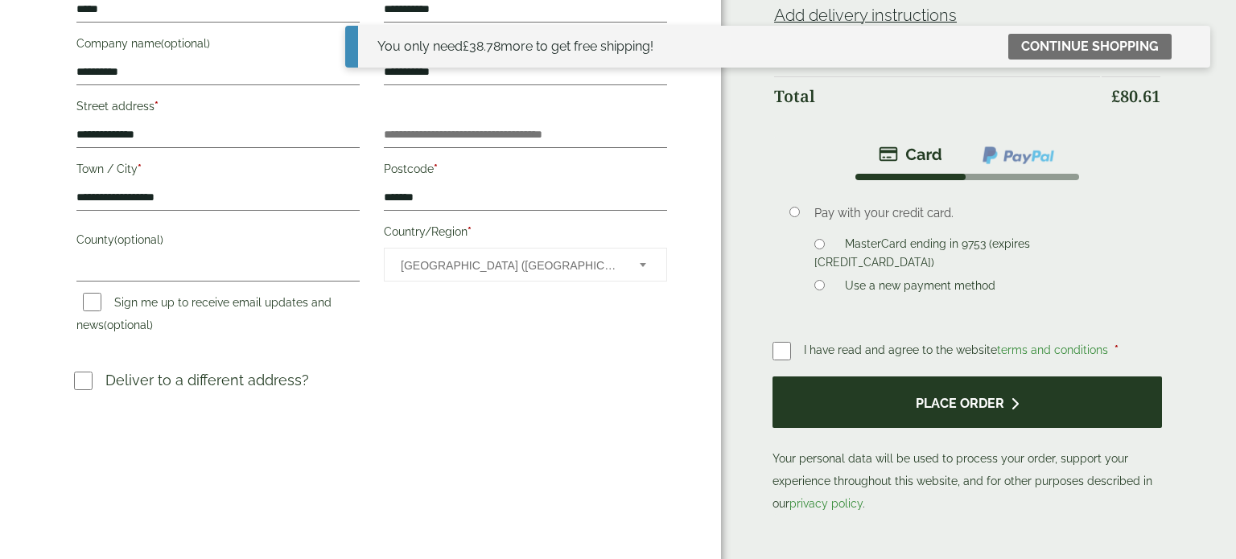
click at [820, 400] on button "Place order" at bounding box center [968, 403] width 390 height 52
